Goal: Task Accomplishment & Management: Manage account settings

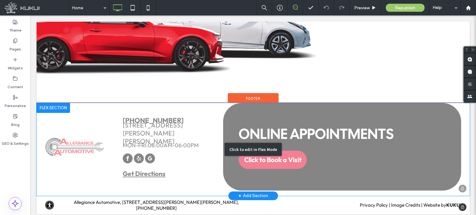
click at [127, 151] on div "Click to edit in Flex Mode" at bounding box center [253, 149] width 433 height 93
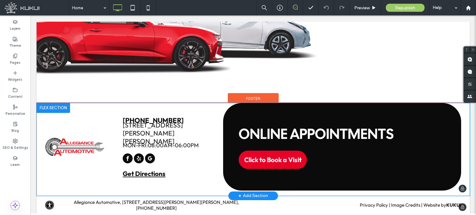
scroll to position [1198, 0]
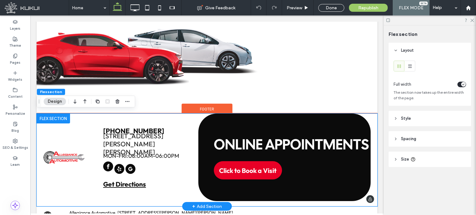
click at [108, 172] on span "facebook" at bounding box center [108, 167] width 10 height 10
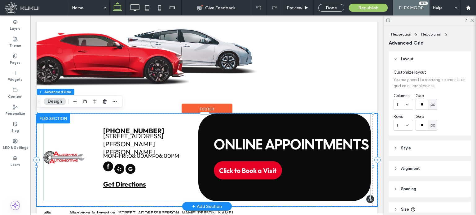
click at [108, 172] on span "facebook" at bounding box center [108, 167] width 10 height 10
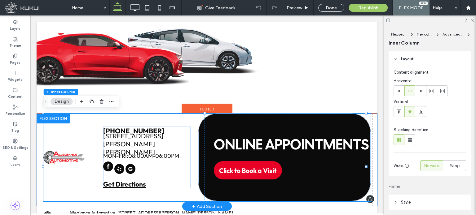
click at [108, 172] on span "facebook" at bounding box center [108, 167] width 10 height 10
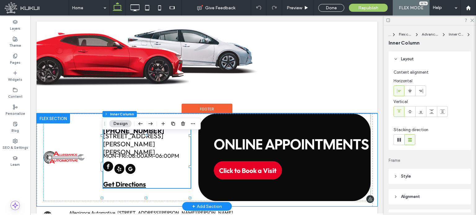
click at [108, 172] on span "facebook" at bounding box center [108, 167] width 10 height 10
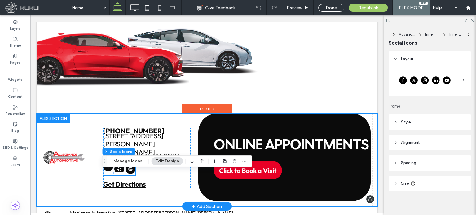
click at [106, 172] on span "facebook" at bounding box center [108, 167] width 10 height 10
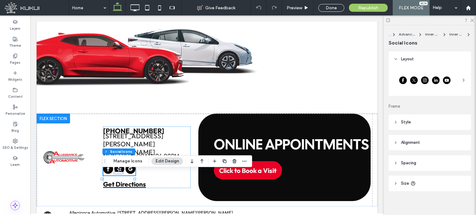
click at [461, 78] on icon at bounding box center [463, 80] width 5 height 5
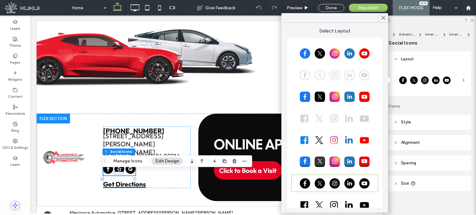
click at [331, 51] on div at bounding box center [334, 53] width 85 height 15
click at [383, 19] on icon at bounding box center [384, 18] width 6 height 6
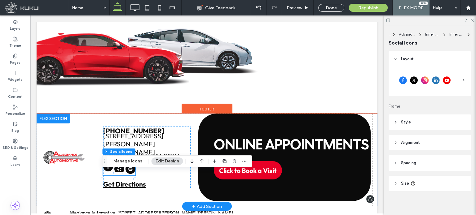
click at [106, 172] on span "facebook" at bounding box center [108, 167] width 10 height 10
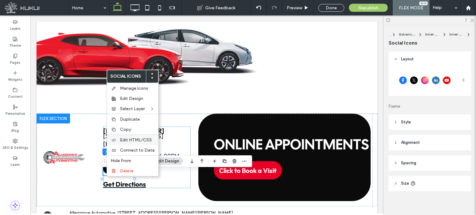
click at [133, 139] on span "Edit HTML/CSS" at bounding box center [136, 140] width 32 height 5
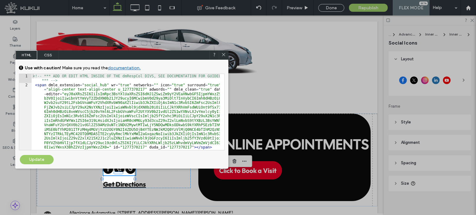
click at [50, 54] on span "CSS" at bounding box center [48, 55] width 22 height 9
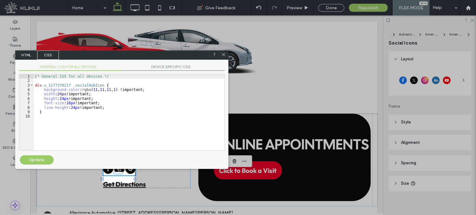
click at [223, 56] on icon at bounding box center [223, 54] width 5 height 5
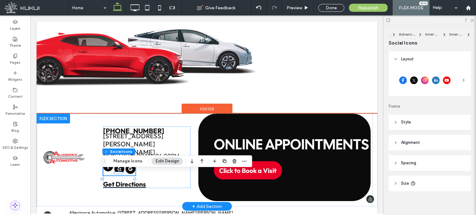
click at [105, 172] on span "facebook" at bounding box center [108, 167] width 10 height 10
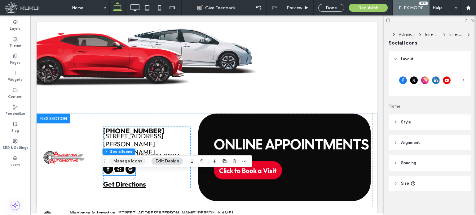
click at [123, 163] on button "Manage Icons" at bounding box center [127, 161] width 37 height 7
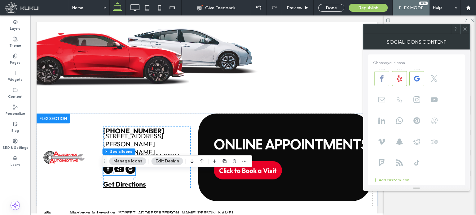
click at [382, 77] on use at bounding box center [381, 78] width 3 height 7
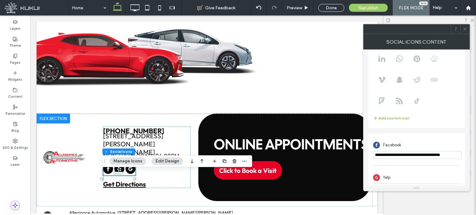
scroll to position [93, 0]
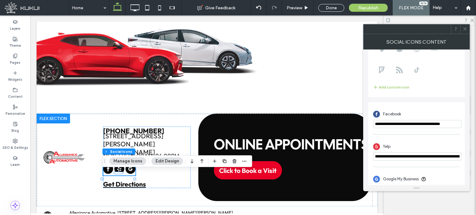
click at [399, 126] on input "**********" at bounding box center [417, 124] width 88 height 8
type input "*"
paste input "**********"
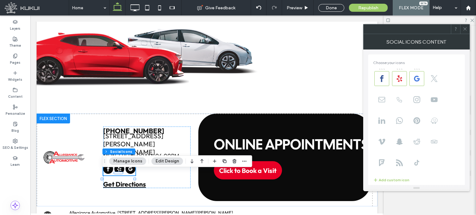
type input "**********"
click at [465, 29] on use at bounding box center [464, 29] width 3 height 3
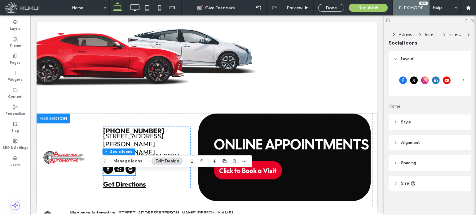
scroll to position [3, 0]
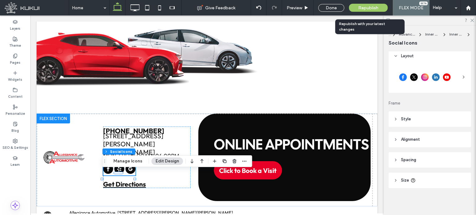
click at [362, 8] on span "Republish" at bounding box center [368, 7] width 20 height 5
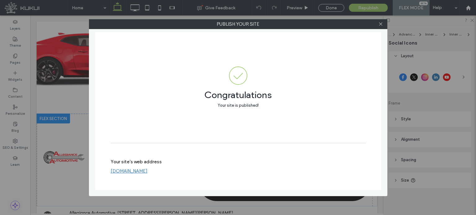
click at [148, 171] on link "[DOMAIN_NAME]" at bounding box center [129, 172] width 37 height 6
click at [380, 24] on icon at bounding box center [380, 24] width 5 height 5
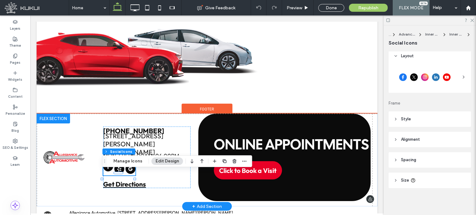
click at [107, 172] on span "facebook" at bounding box center [108, 167] width 10 height 10
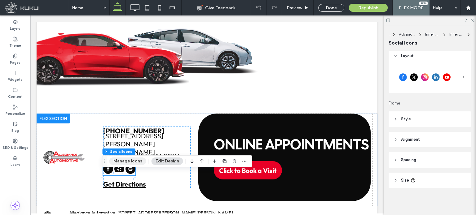
click at [122, 160] on button "Manage Icons" at bounding box center [127, 161] width 37 height 7
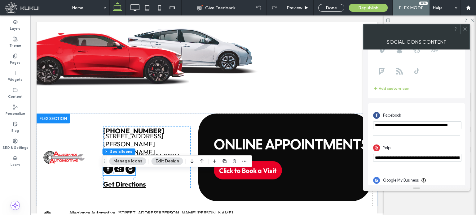
scroll to position [93, 0]
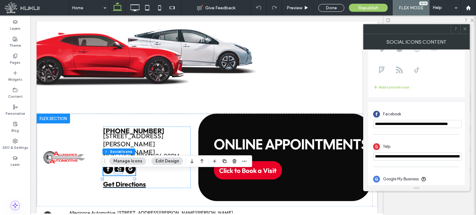
click at [406, 126] on input "**********" at bounding box center [417, 124] width 88 height 8
click at [404, 127] on input "**********" at bounding box center [417, 124] width 88 height 9
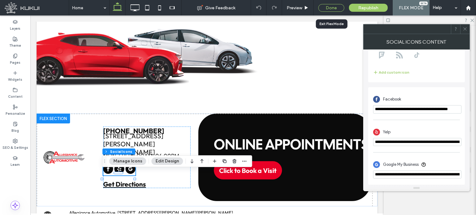
click at [340, 7] on div "Done" at bounding box center [331, 8] width 26 height 8
